Goal: Task Accomplishment & Management: Use online tool/utility

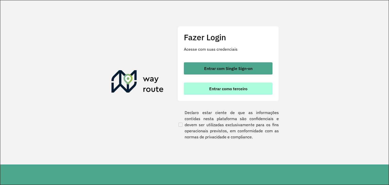
click at [229, 94] on button "Entrar como terceiro" at bounding box center [228, 89] width 89 height 12
